Goal: Obtain resource: Download file/media

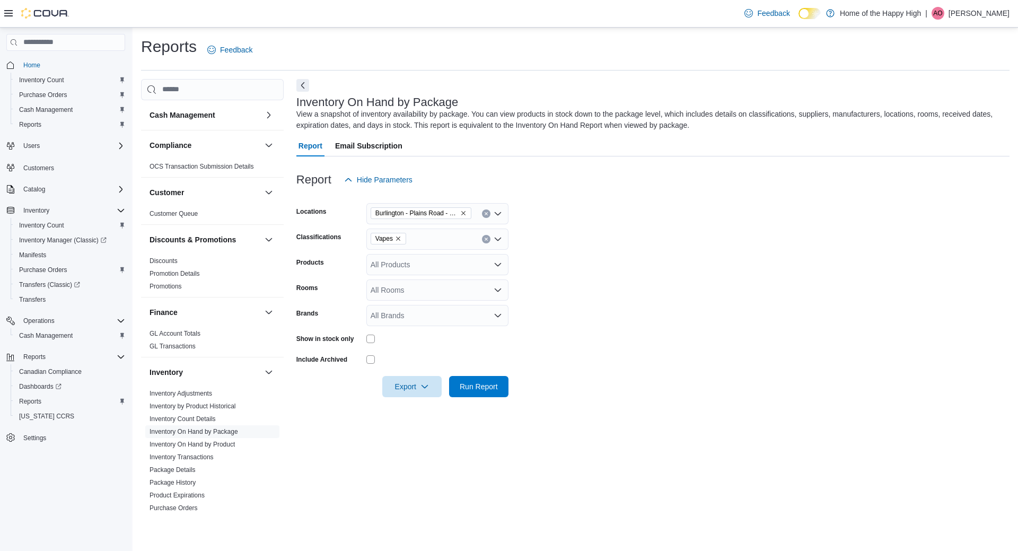
scroll to position [104, 0]
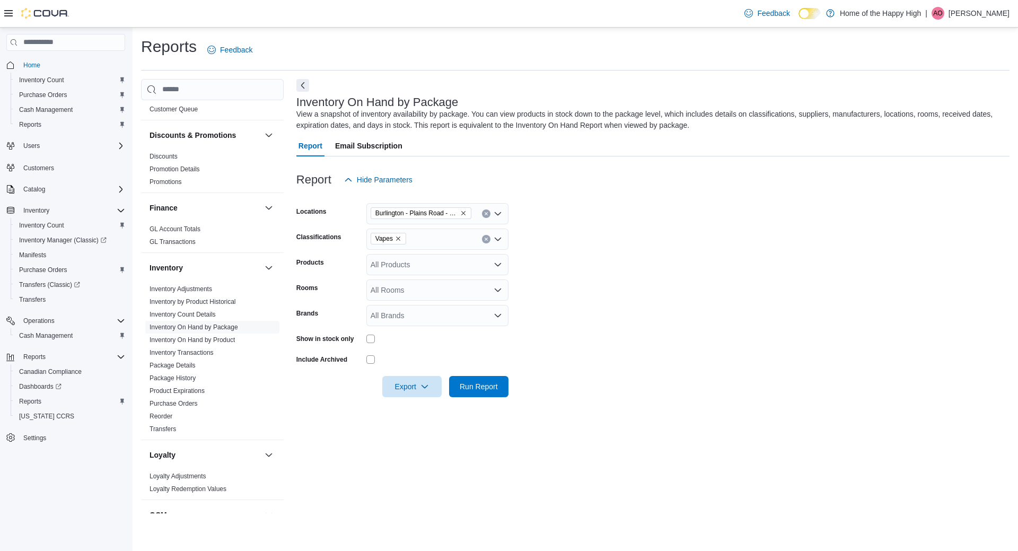
click at [398, 239] on icon "Remove Vapes from selection in this group" at bounding box center [398, 238] width 4 height 4
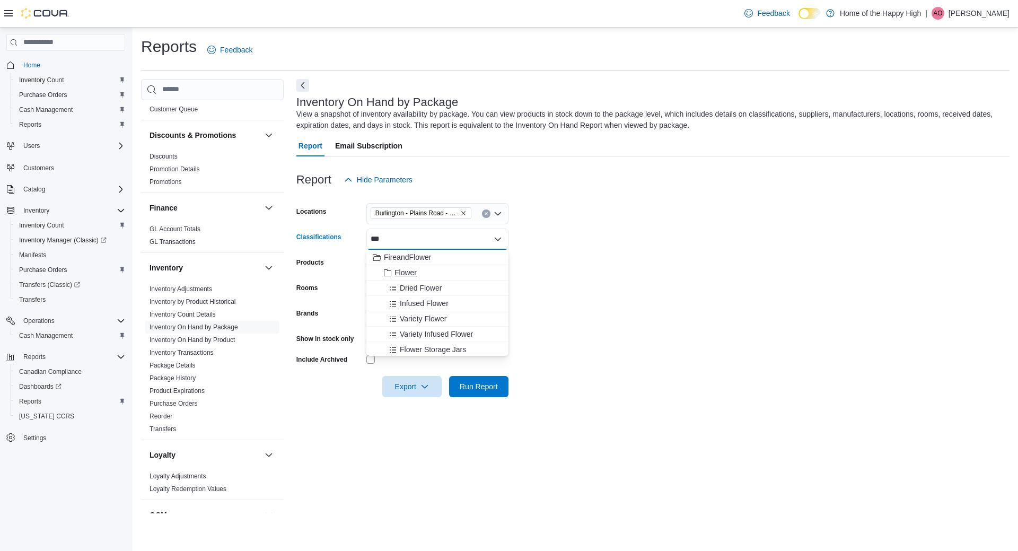
type input "***"
click at [416, 269] on span "Flower" at bounding box center [405, 272] width 22 height 11
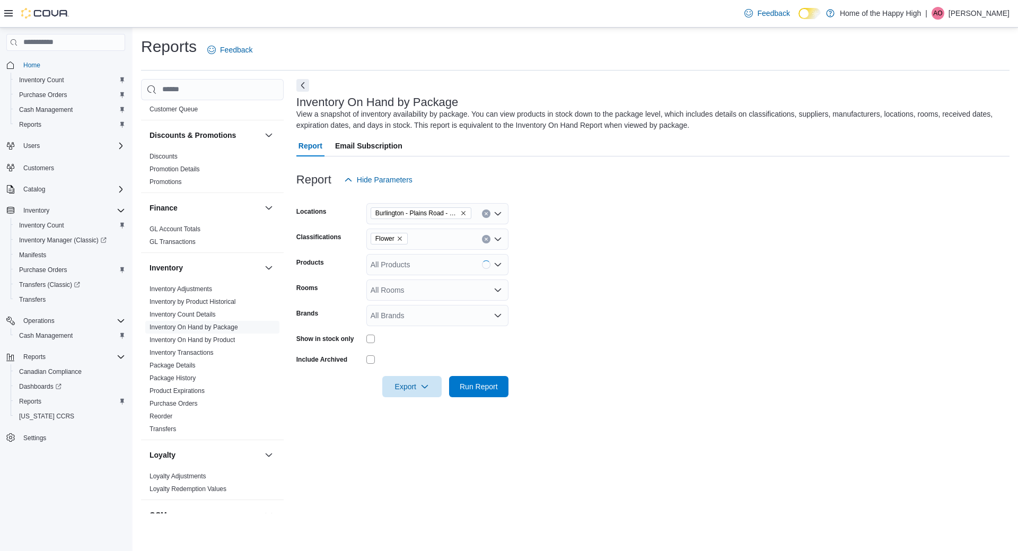
click at [650, 305] on form "Locations [GEOGRAPHIC_DATA] - Friendly Stranger Classifications Flower Products…" at bounding box center [652, 293] width 713 height 207
click at [406, 376] on span "Export" at bounding box center [412, 385] width 47 height 21
click at [425, 407] on span "Export to Excel" at bounding box center [414, 407] width 48 height 8
click at [401, 239] on icon "Remove Flower from selection in this group" at bounding box center [400, 238] width 6 height 6
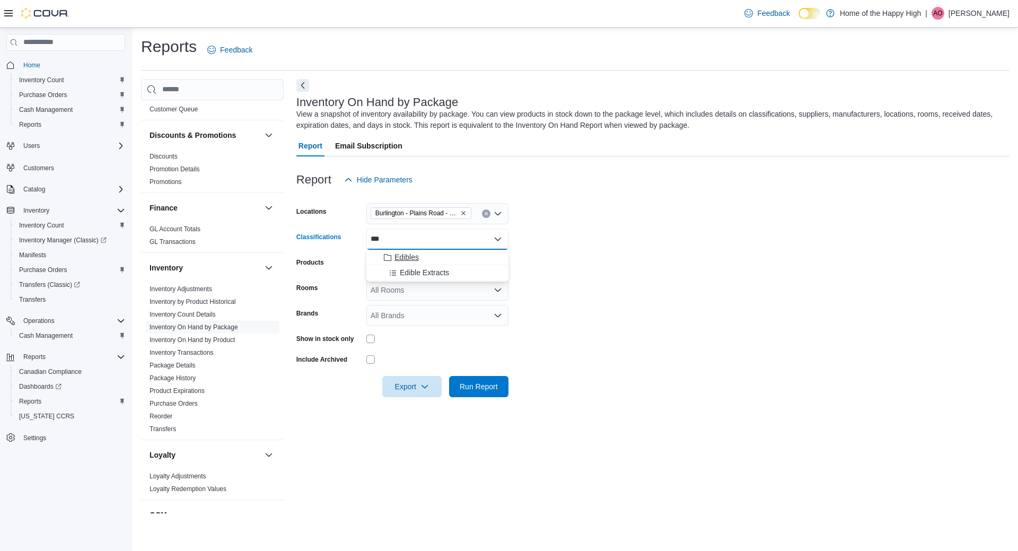
type input "***"
click at [398, 258] on span "Edibles" at bounding box center [406, 257] width 24 height 11
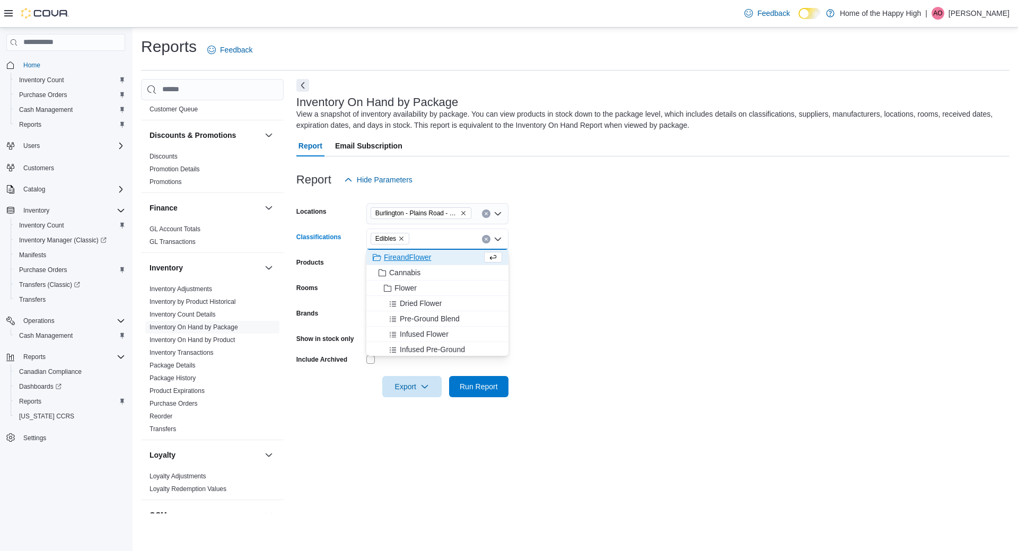
click at [627, 299] on form "Locations [GEOGRAPHIC_DATA] - Friendly Stranger Classifications Edibles Combo b…" at bounding box center [652, 293] width 713 height 207
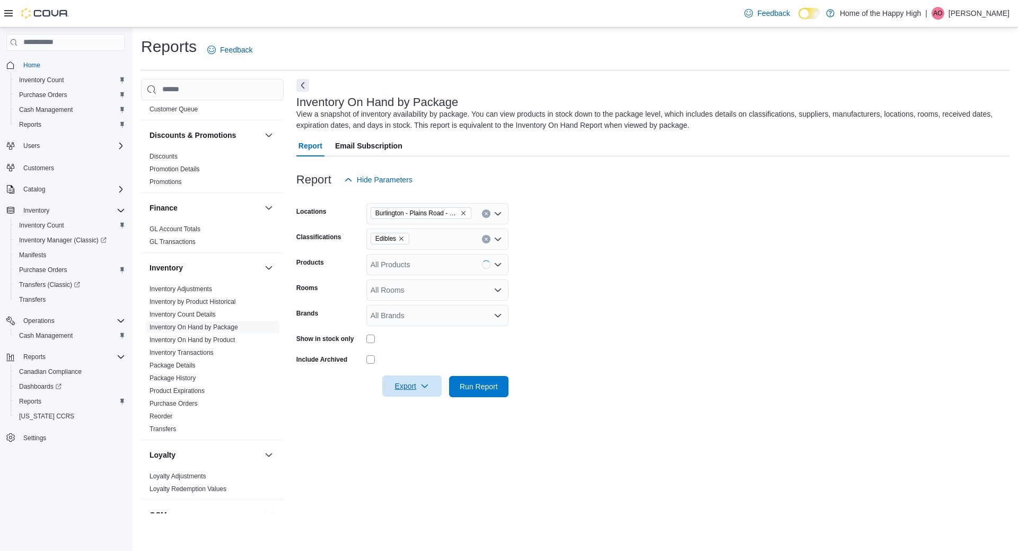
click at [421, 386] on icon "button" at bounding box center [424, 386] width 8 height 8
click at [422, 403] on span "Export to Excel" at bounding box center [414, 407] width 48 height 8
click at [402, 239] on icon "Remove Edibles from selection in this group" at bounding box center [401, 238] width 6 height 6
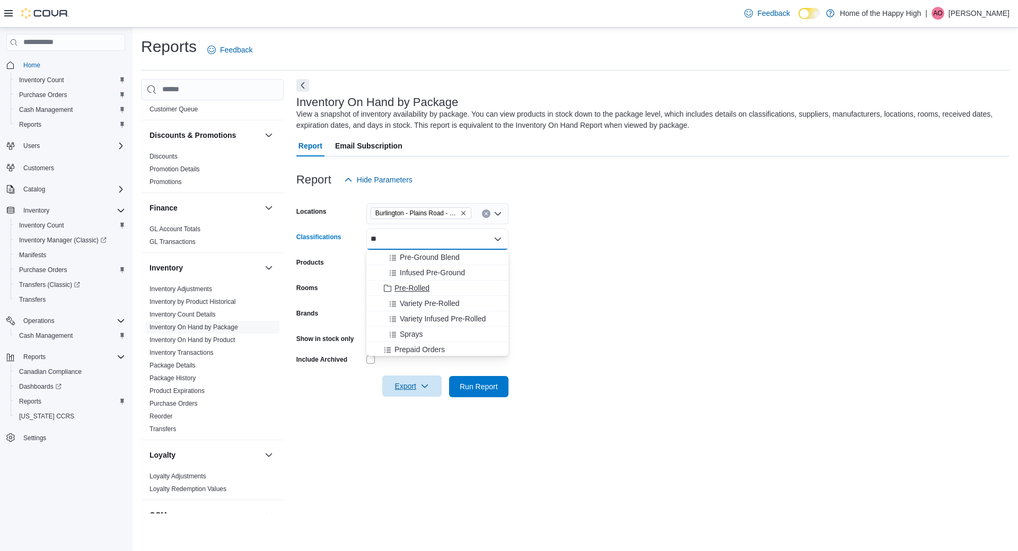
type input "**"
click at [418, 286] on span "Pre-Rolled" at bounding box center [411, 288] width 35 height 11
click at [651, 256] on form "Locations [GEOGRAPHIC_DATA] - Friendly Stranger Classifications Pre-Rolled Comb…" at bounding box center [652, 293] width 713 height 207
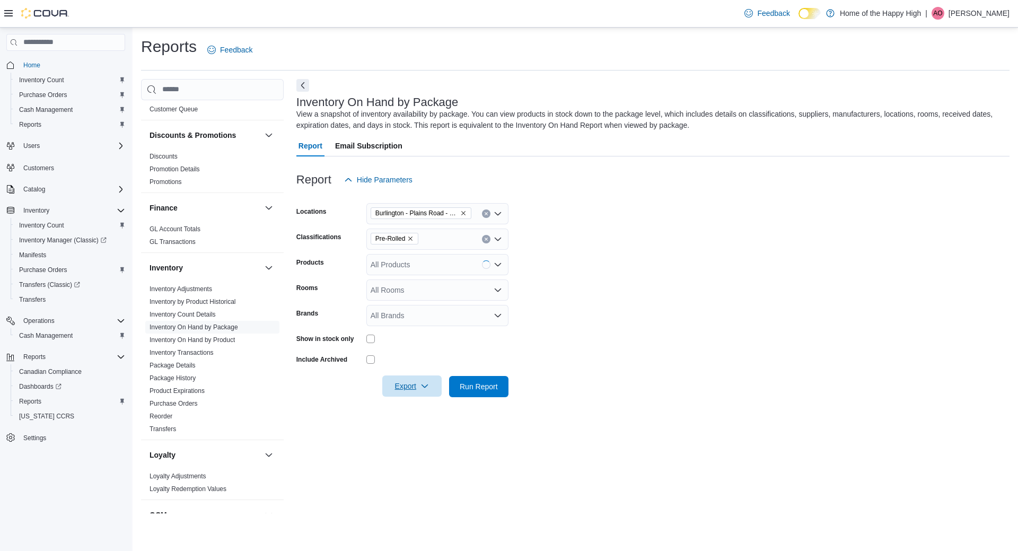
click at [411, 382] on span "Export" at bounding box center [412, 385] width 47 height 21
click at [412, 406] on span "Export to Excel" at bounding box center [414, 407] width 48 height 8
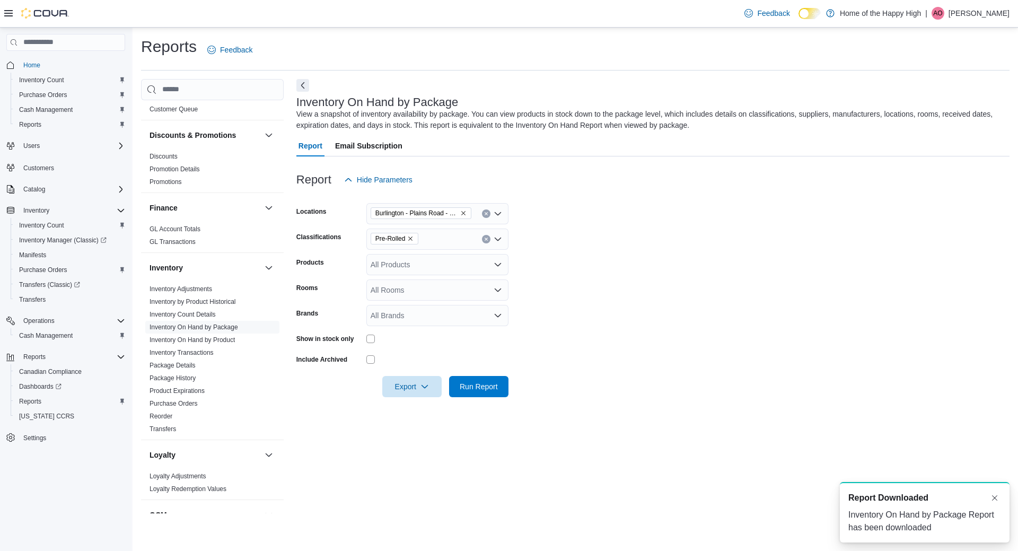
click at [913, 27] on div "Feedback Dark Mode Home of the Happy High | AO [PERSON_NAME]" at bounding box center [875, 13] width 278 height 27
